Goal: Task Accomplishment & Management: Use online tool/utility

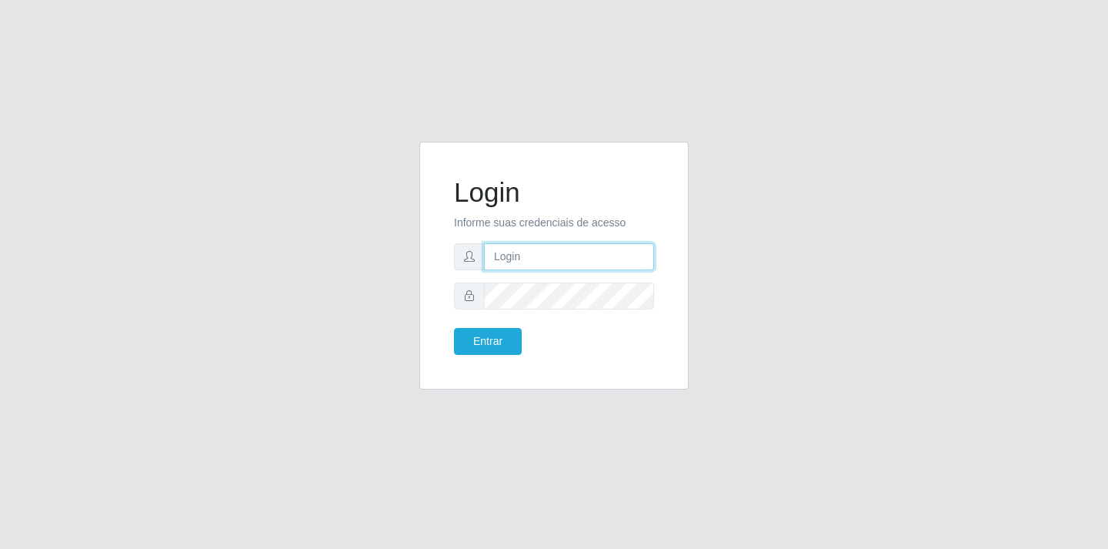
click at [552, 255] on input "text" at bounding box center [569, 256] width 170 height 27
type input "[EMAIL_ADDRESS][DOMAIN_NAME]"
click at [472, 346] on button "Entrar" at bounding box center [488, 341] width 68 height 27
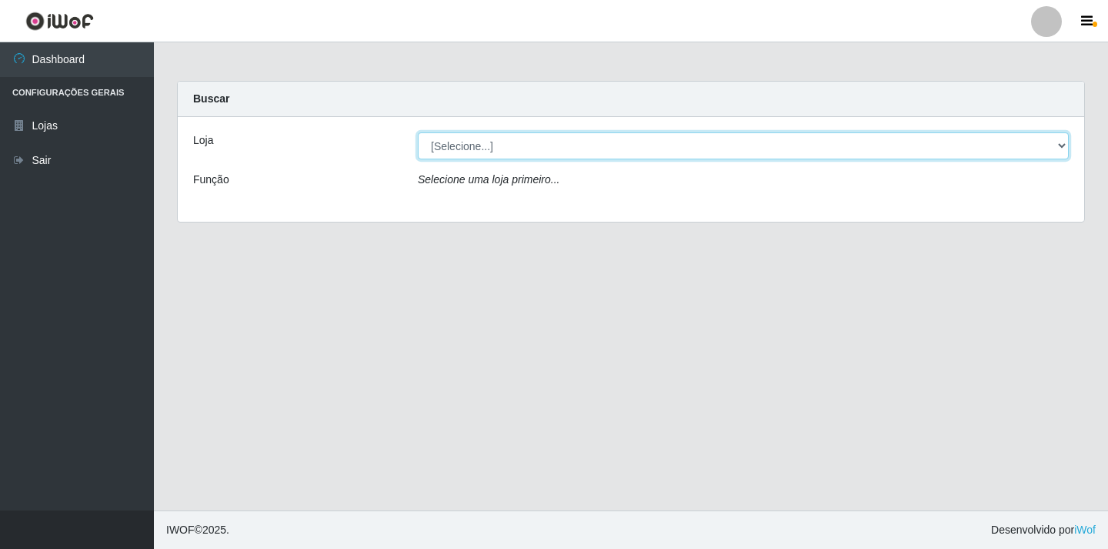
click at [560, 155] on select "[Selecione...] SuperFácil Atacado - [GEOGRAPHIC_DATA]" at bounding box center [743, 145] width 651 height 27
select select "503"
click at [418, 132] on select "[Selecione...] SuperFácil Atacado - [GEOGRAPHIC_DATA]" at bounding box center [743, 145] width 651 height 27
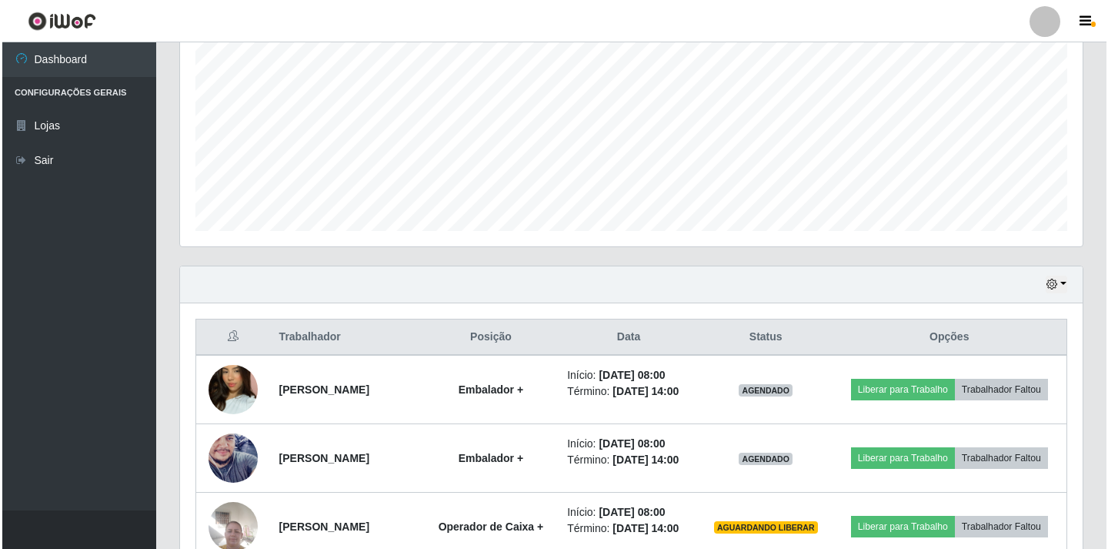
scroll to position [616, 0]
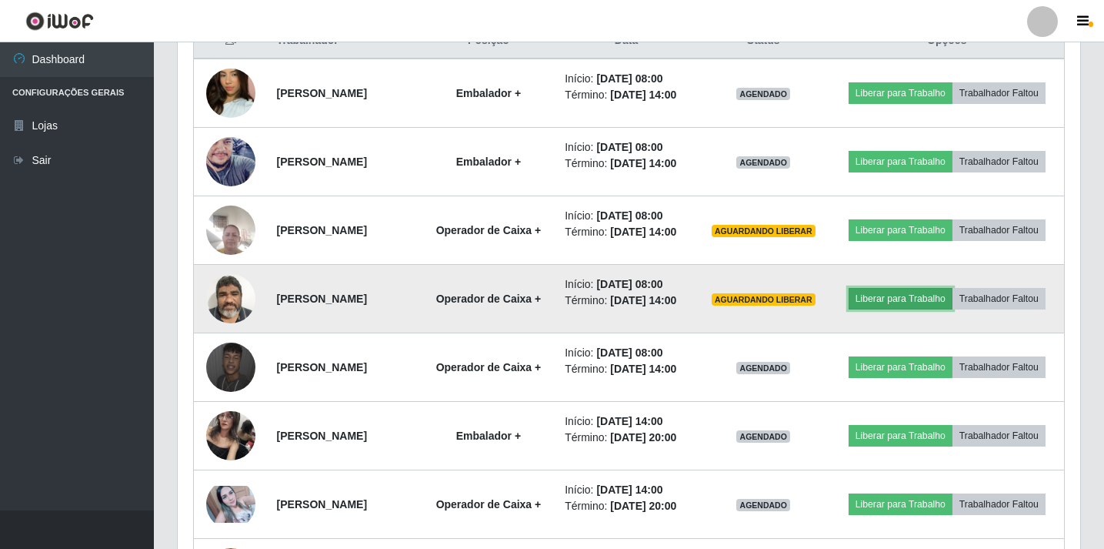
click at [902, 295] on button "Liberar para Trabalho" at bounding box center [901, 299] width 104 height 22
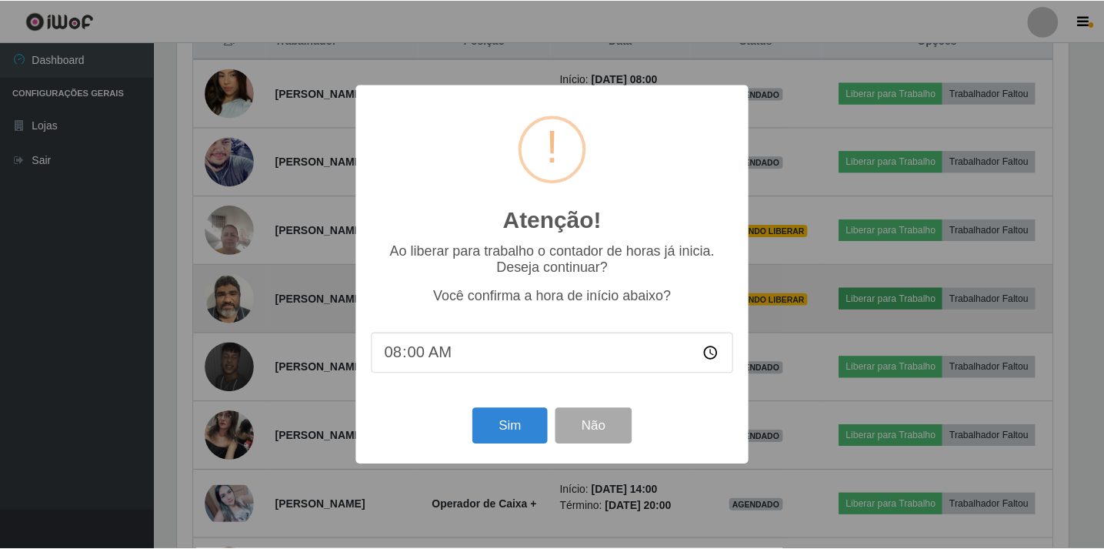
scroll to position [319, 895]
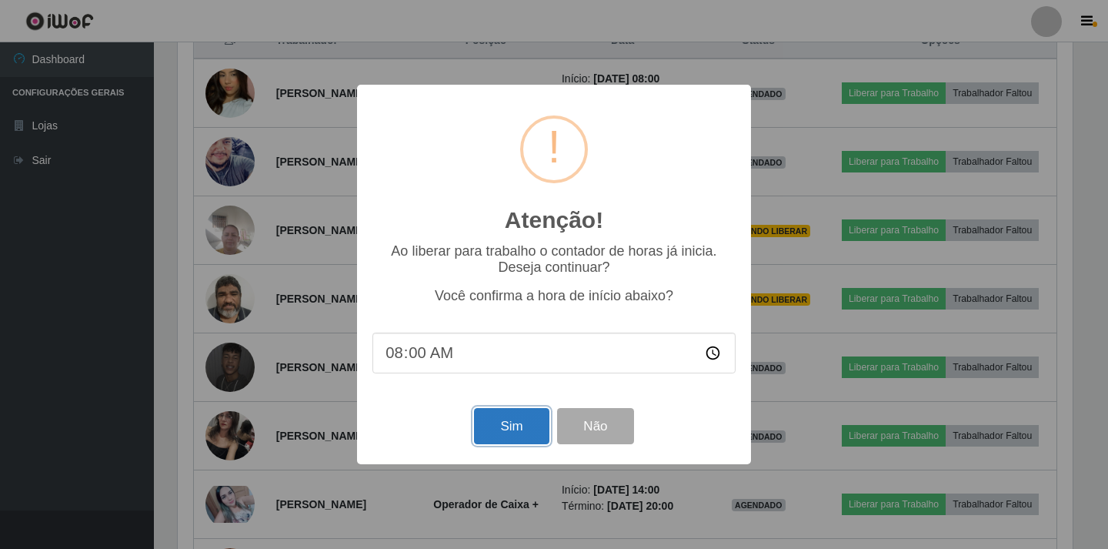
click at [509, 429] on button "Sim" at bounding box center [511, 426] width 75 height 36
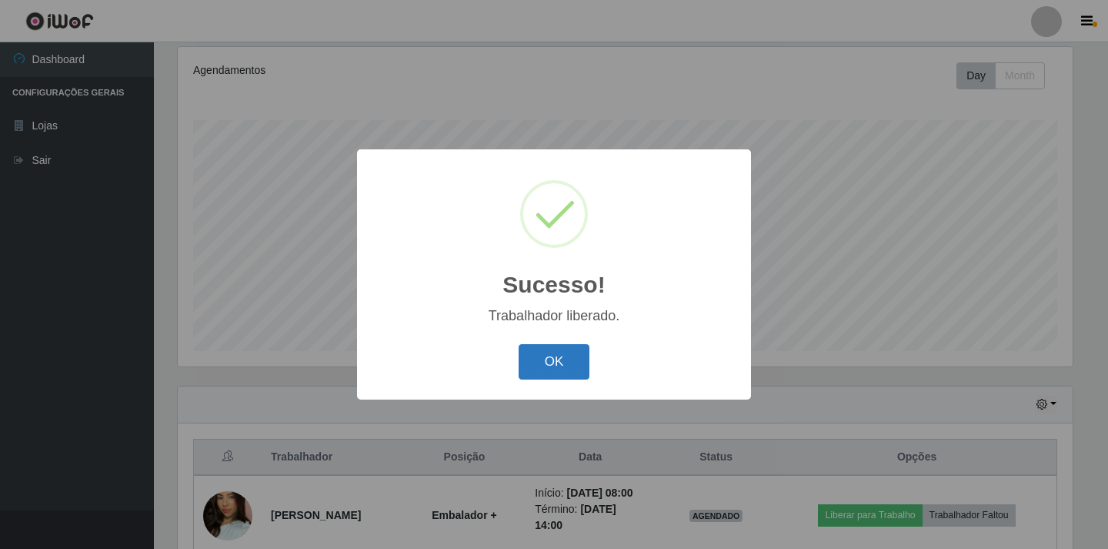
click at [563, 360] on button "OK" at bounding box center [555, 362] width 72 height 36
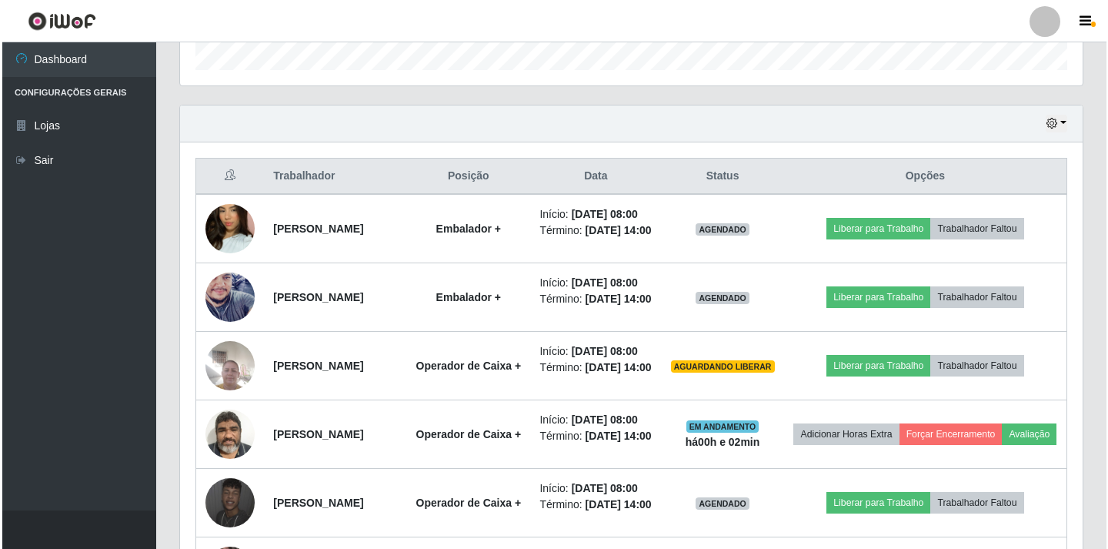
scroll to position [507, 0]
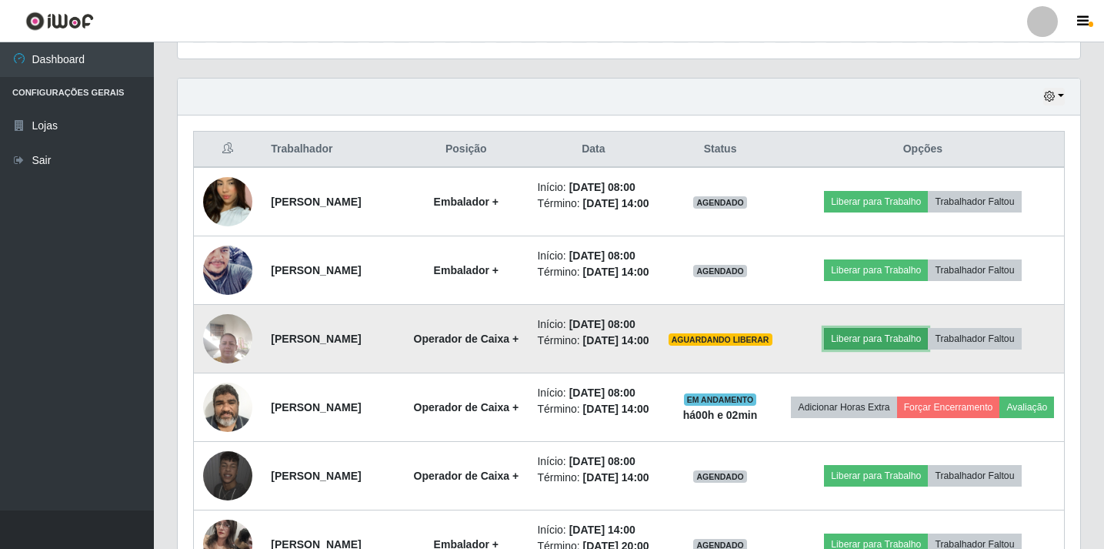
click at [880, 349] on button "Liberar para Trabalho" at bounding box center [876, 339] width 104 height 22
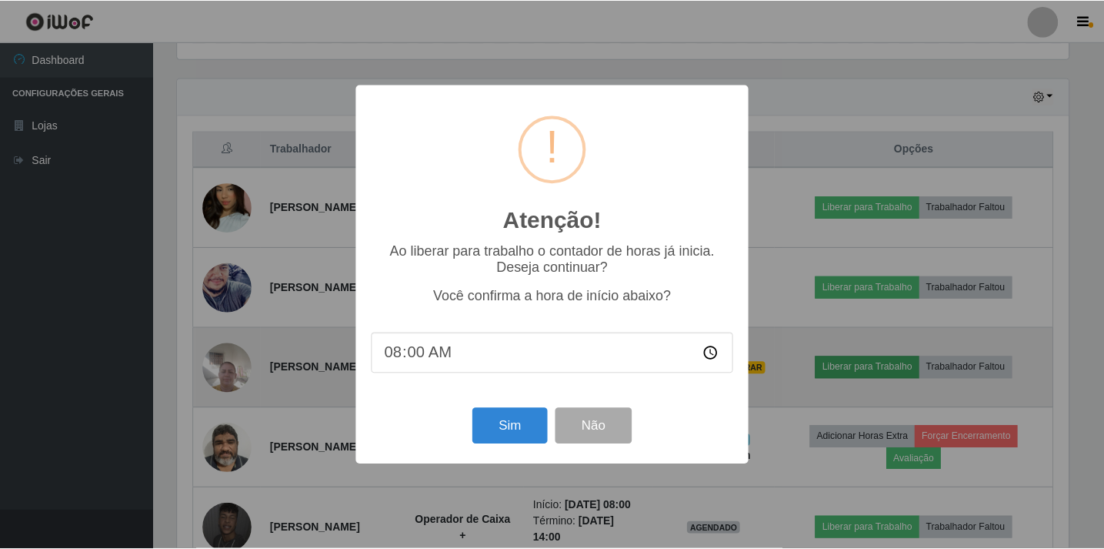
scroll to position [319, 895]
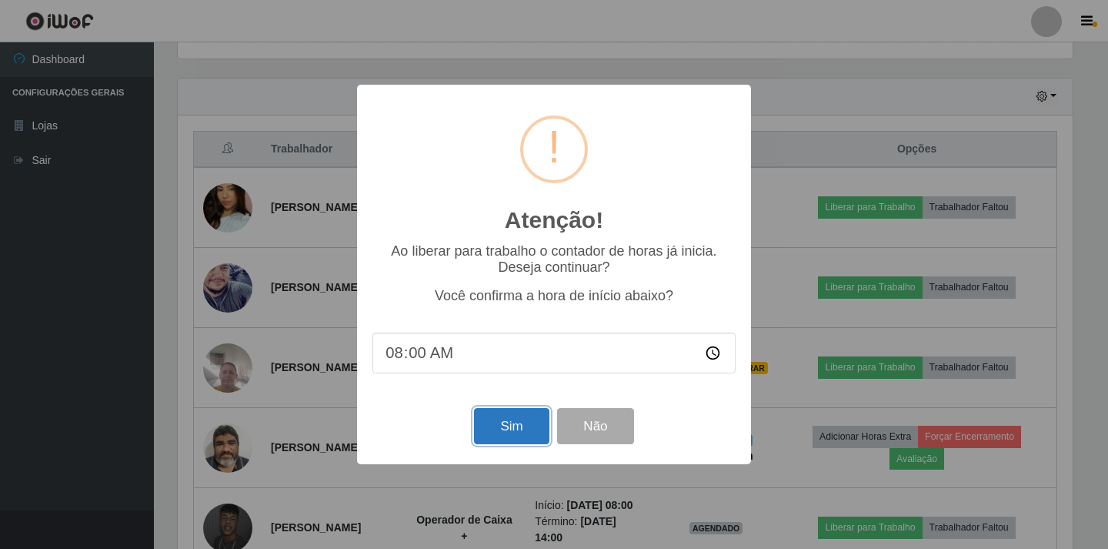
click at [517, 431] on button "Sim" at bounding box center [511, 426] width 75 height 36
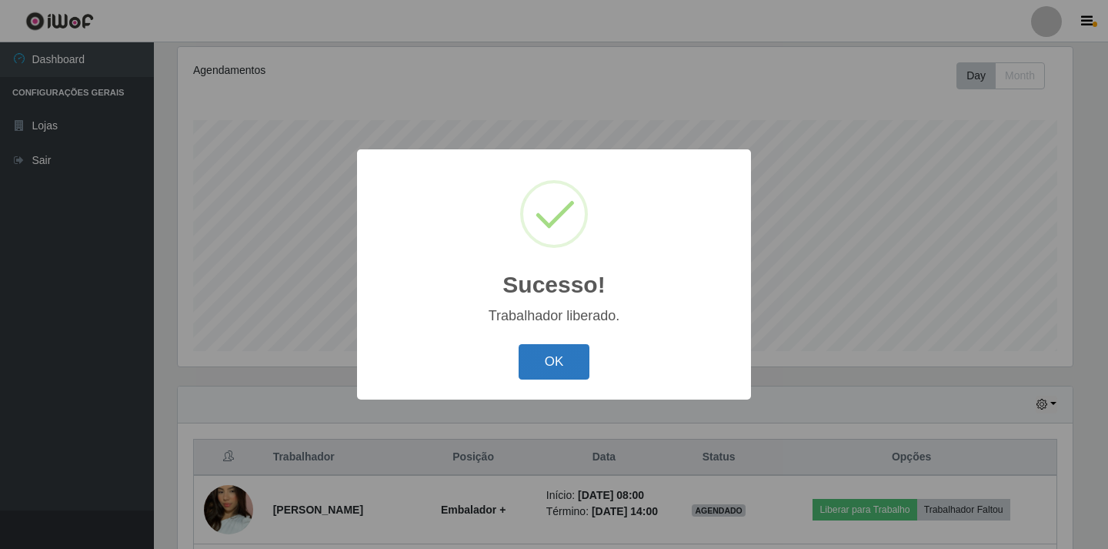
click at [553, 364] on button "OK" at bounding box center [555, 362] width 72 height 36
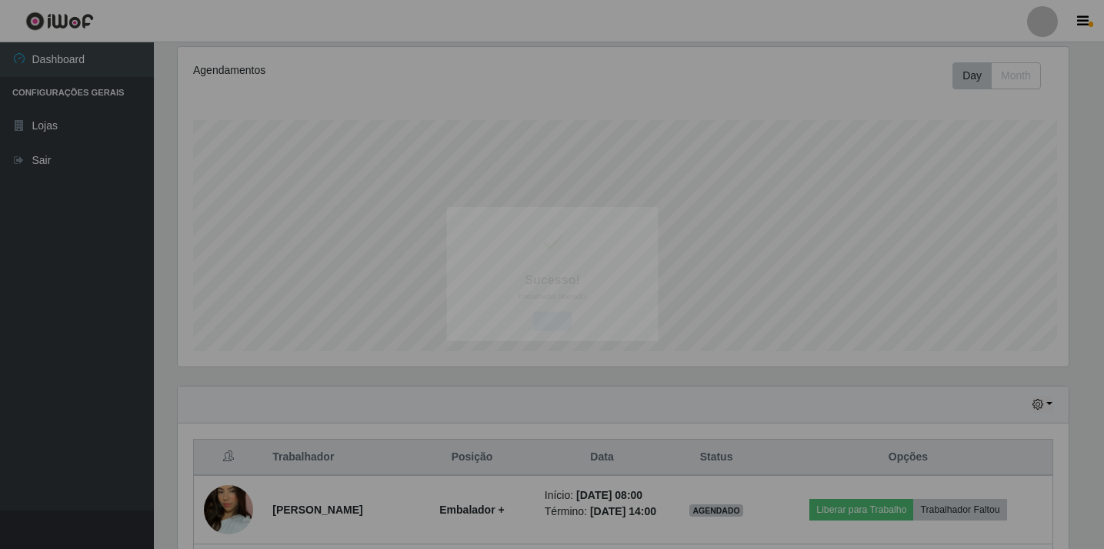
scroll to position [319, 903]
